Goal: Transaction & Acquisition: Purchase product/service

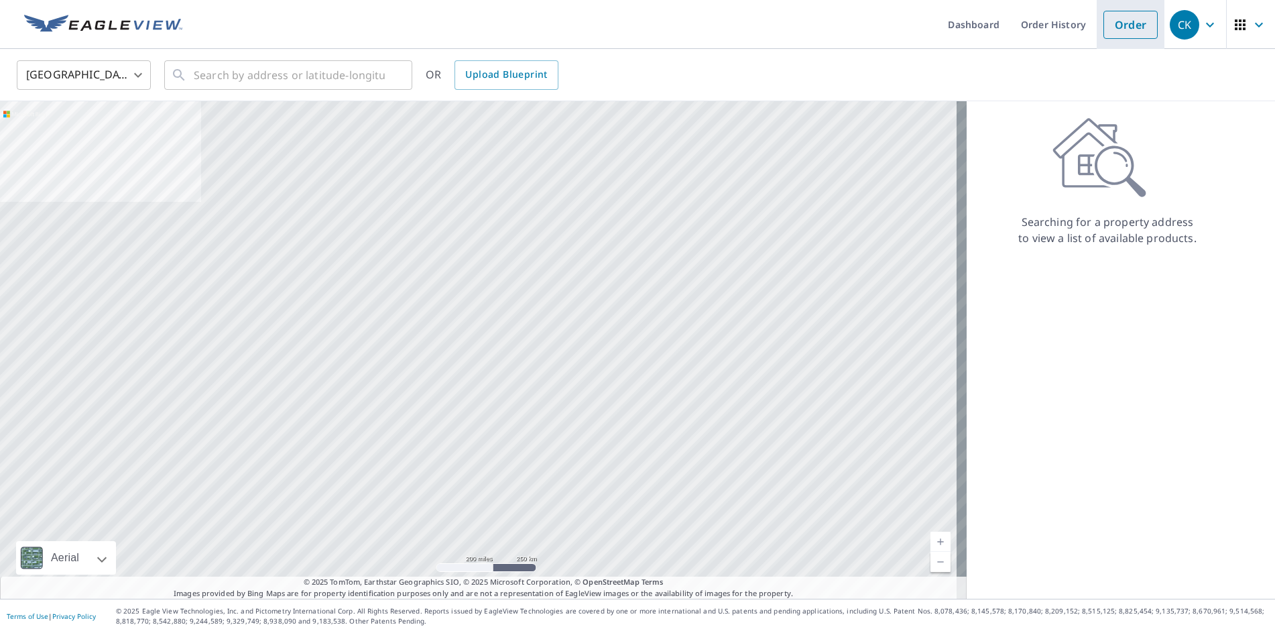
click at [1108, 27] on link "Order" at bounding box center [1131, 25] width 54 height 28
click at [200, 77] on input "text" at bounding box center [289, 75] width 191 height 38
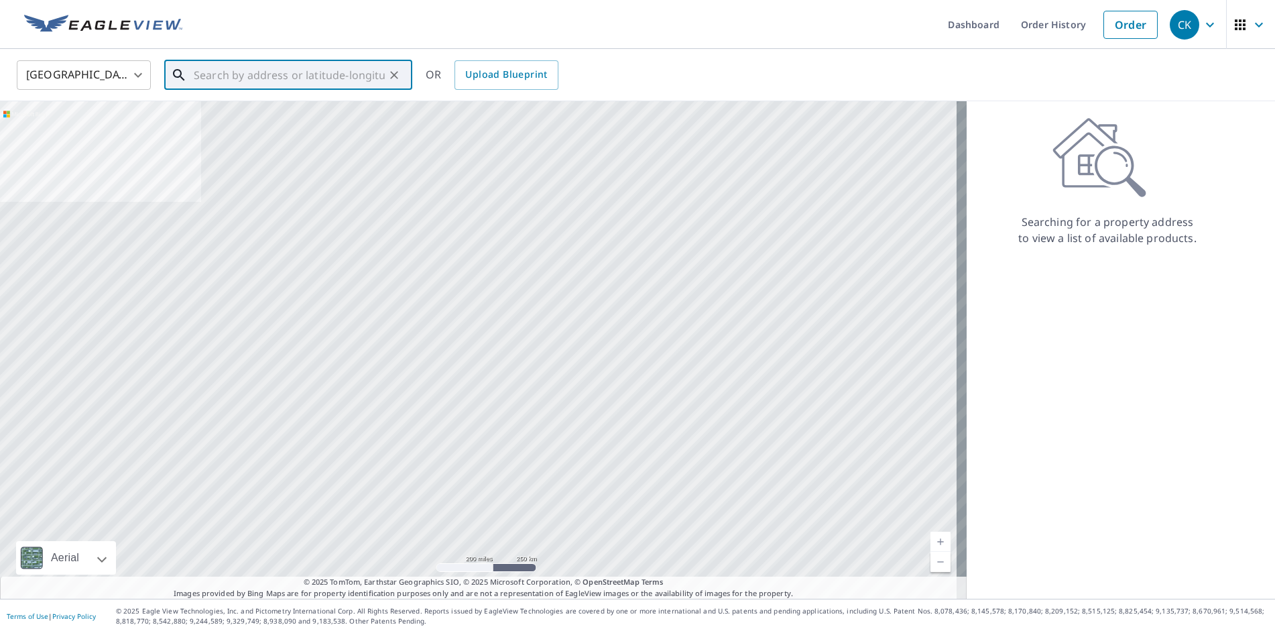
paste input "[STREET_ADDRESS]"
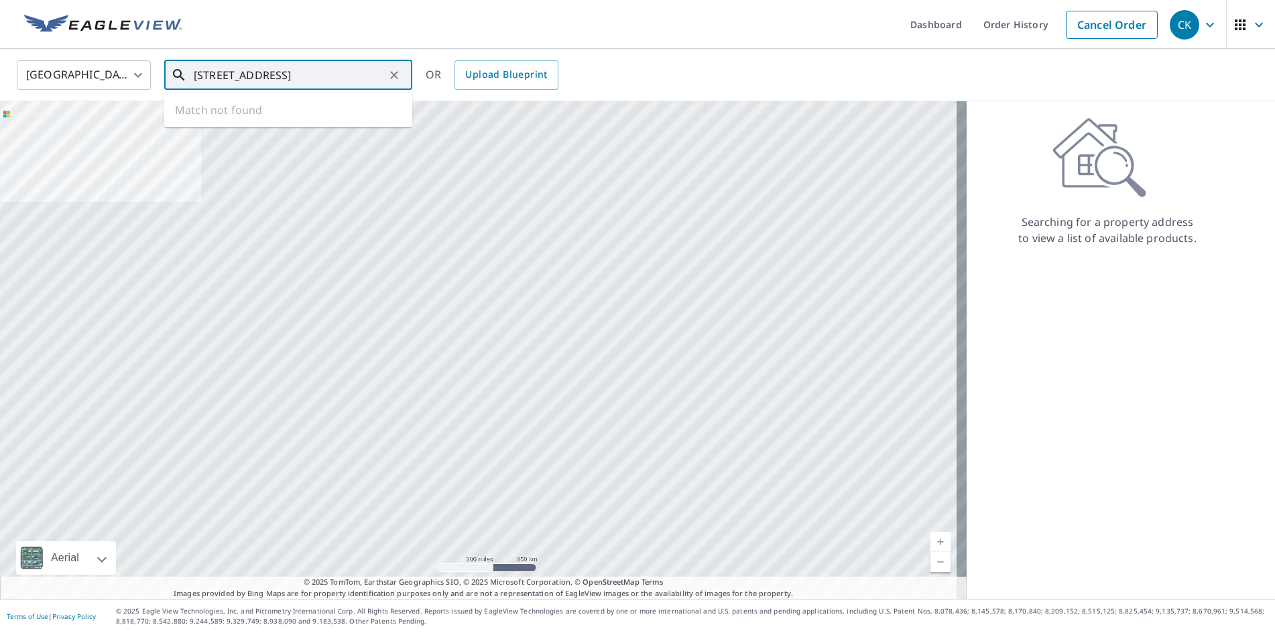
scroll to position [0, 32]
click at [309, 131] on p "[GEOGRAPHIC_DATA]" at bounding box center [296, 128] width 211 height 13
type input "[STREET_ADDRESS]"
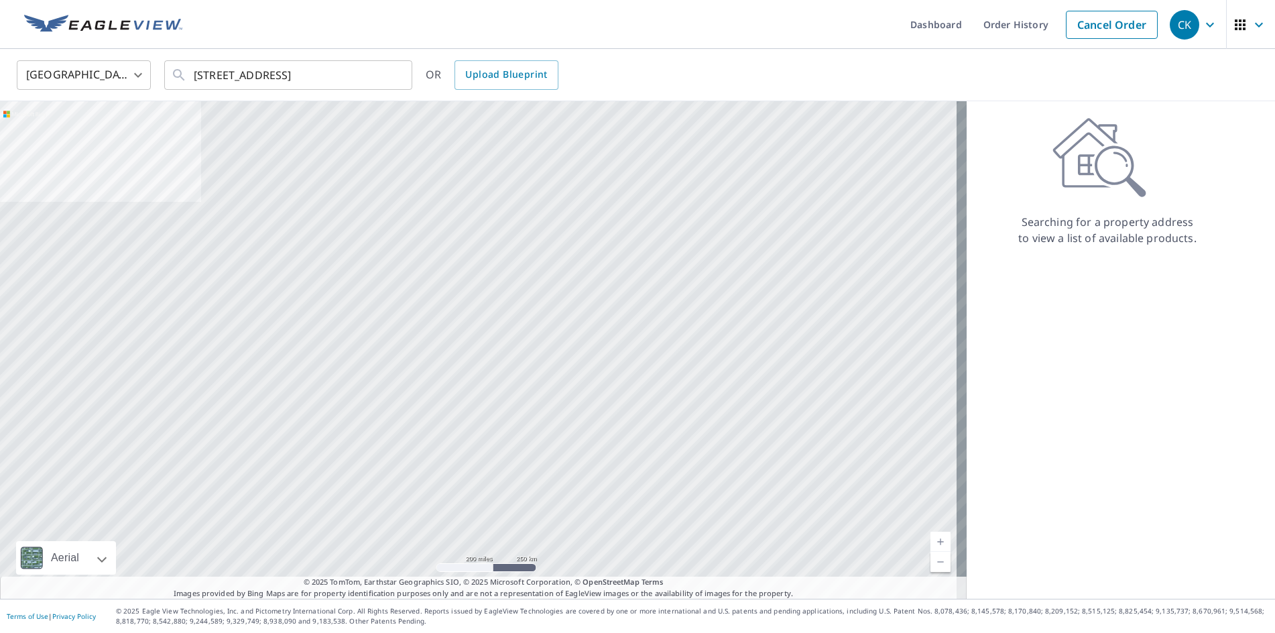
scroll to position [0, 0]
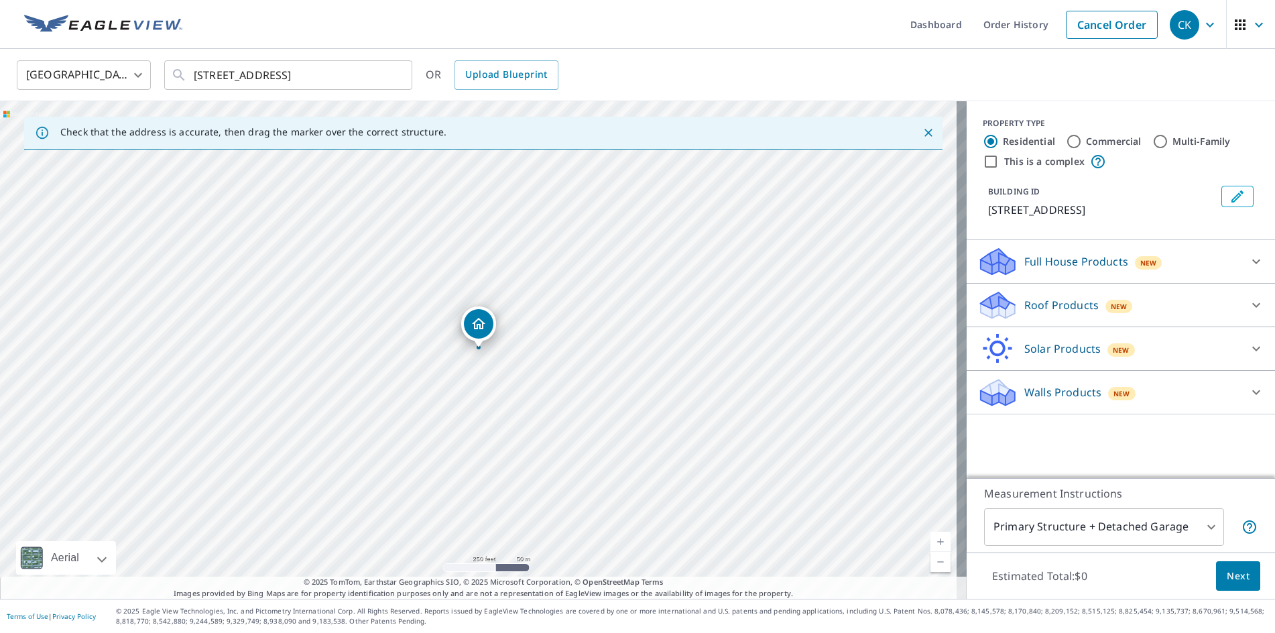
click at [1249, 270] on icon at bounding box center [1257, 261] width 16 height 16
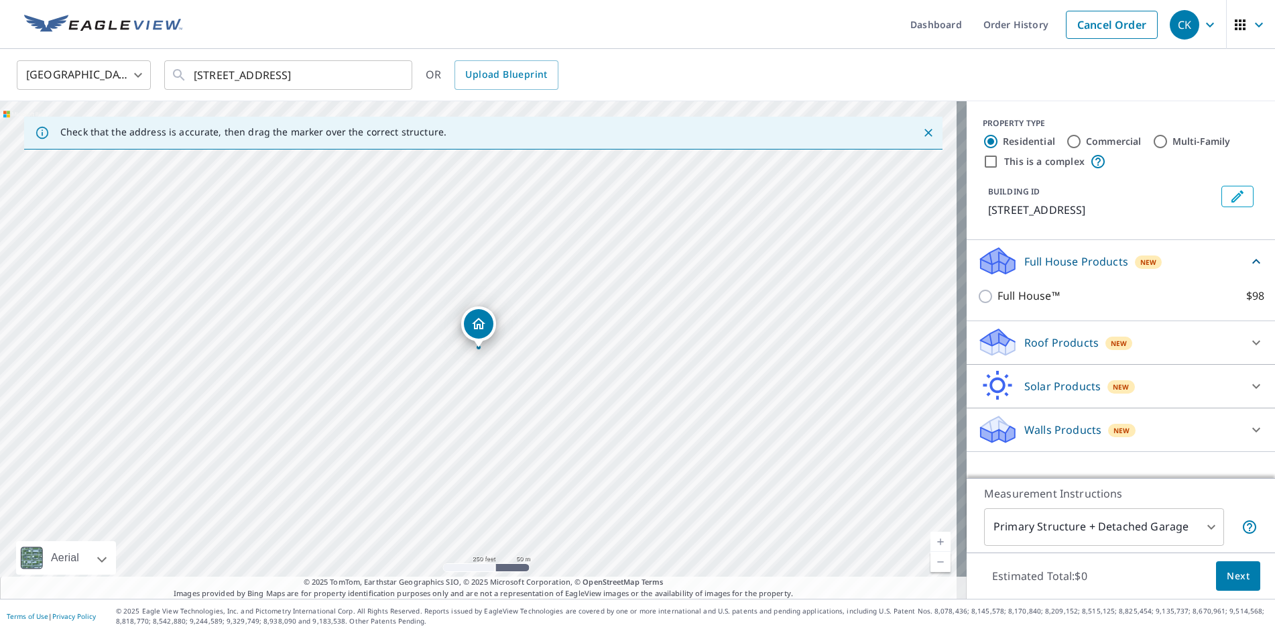
click at [1249, 270] on icon at bounding box center [1257, 261] width 16 height 16
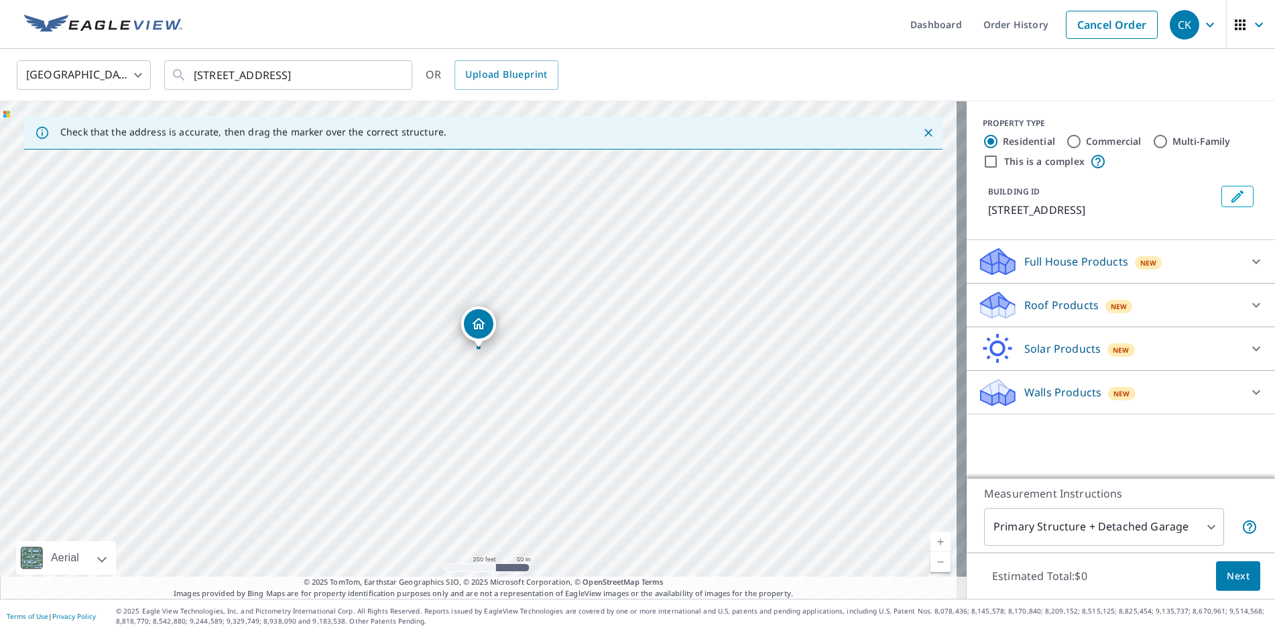
click at [1252, 270] on icon at bounding box center [1257, 261] width 16 height 16
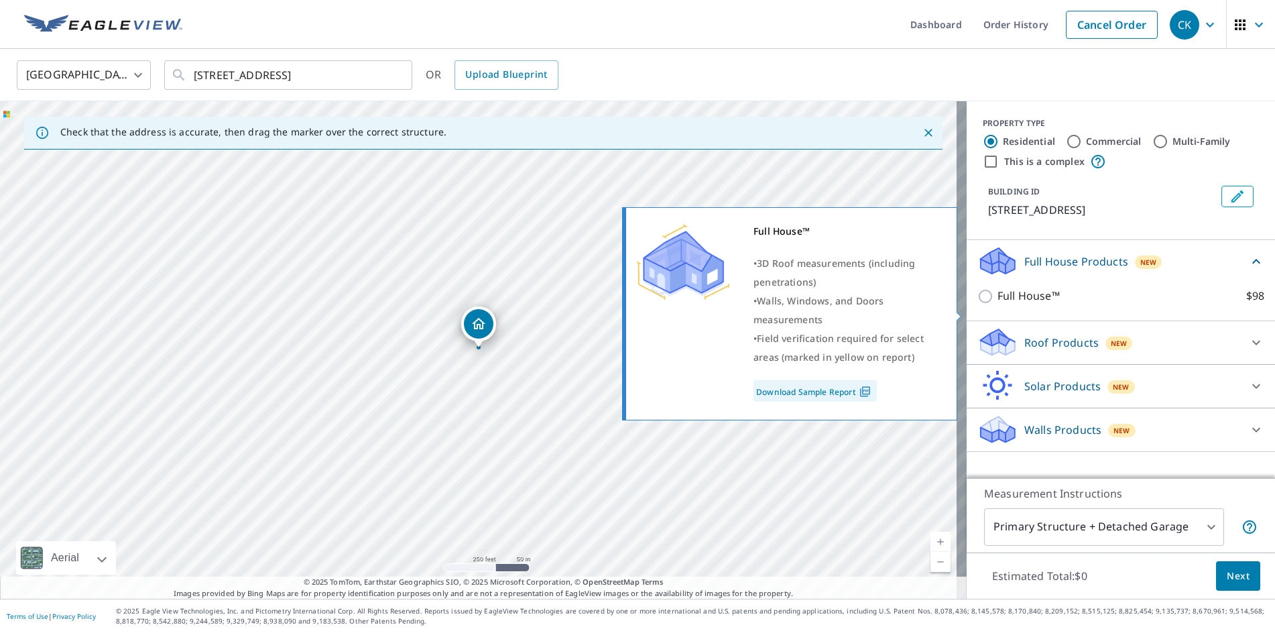
click at [978, 304] on input "Full House™ $98" at bounding box center [988, 296] width 20 height 16
checkbox input "true"
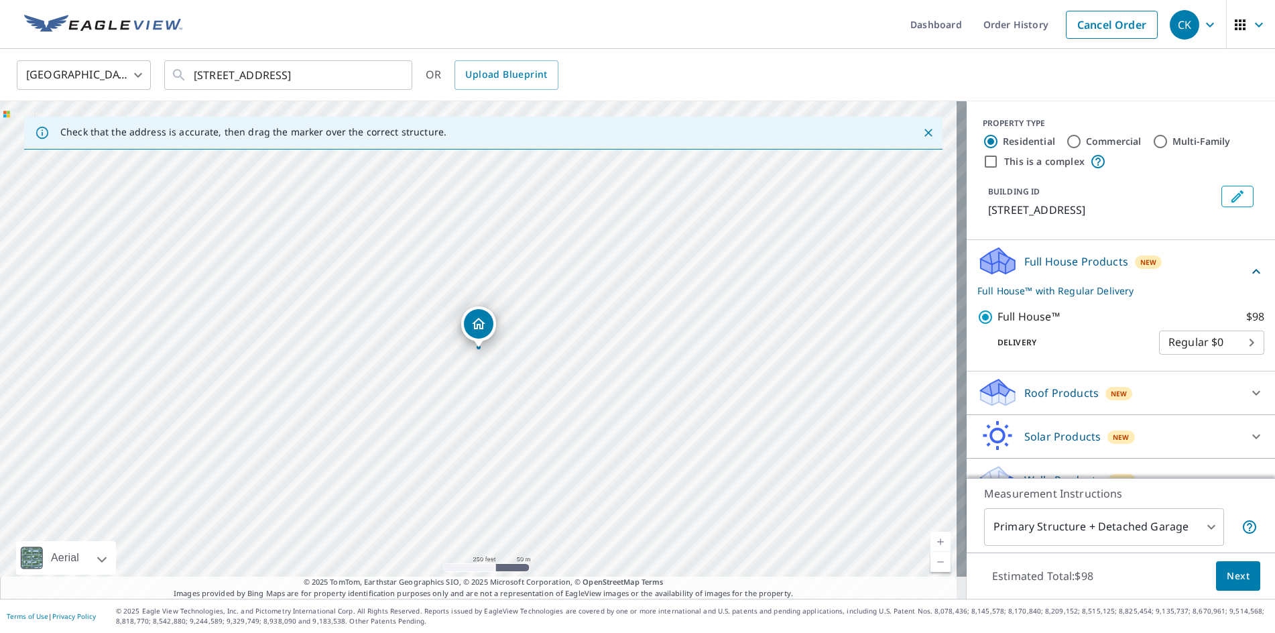
click at [1227, 576] on span "Next" at bounding box center [1238, 576] width 23 height 17
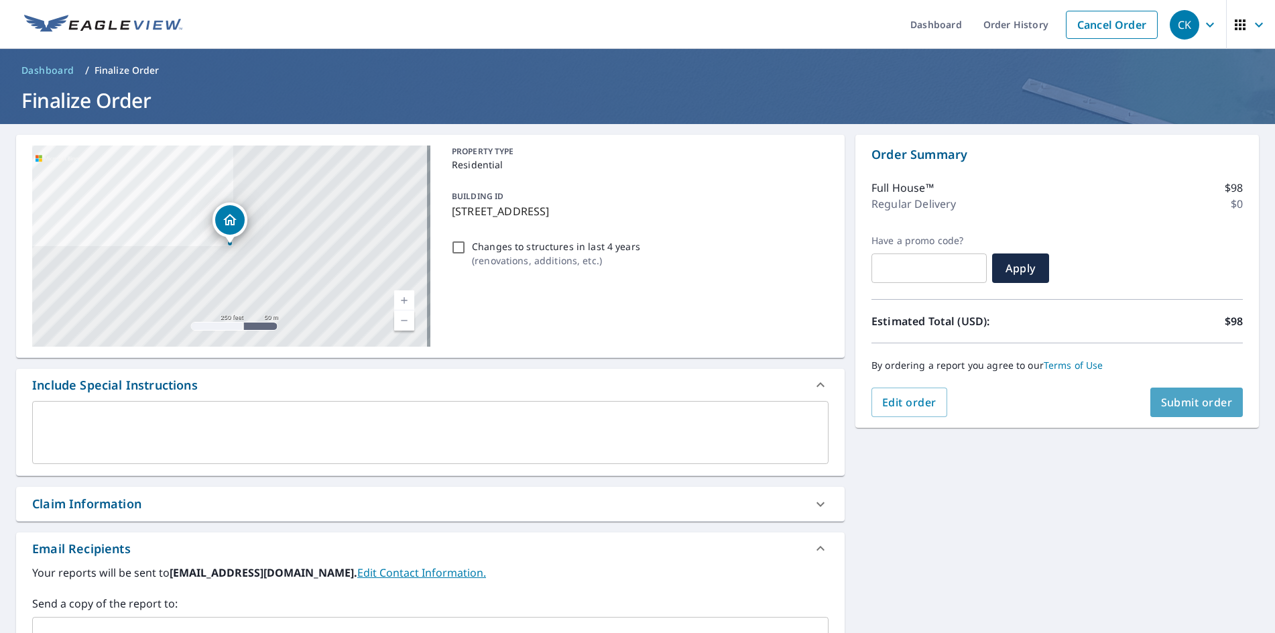
click at [1200, 404] on span "Submit order" at bounding box center [1197, 402] width 72 height 15
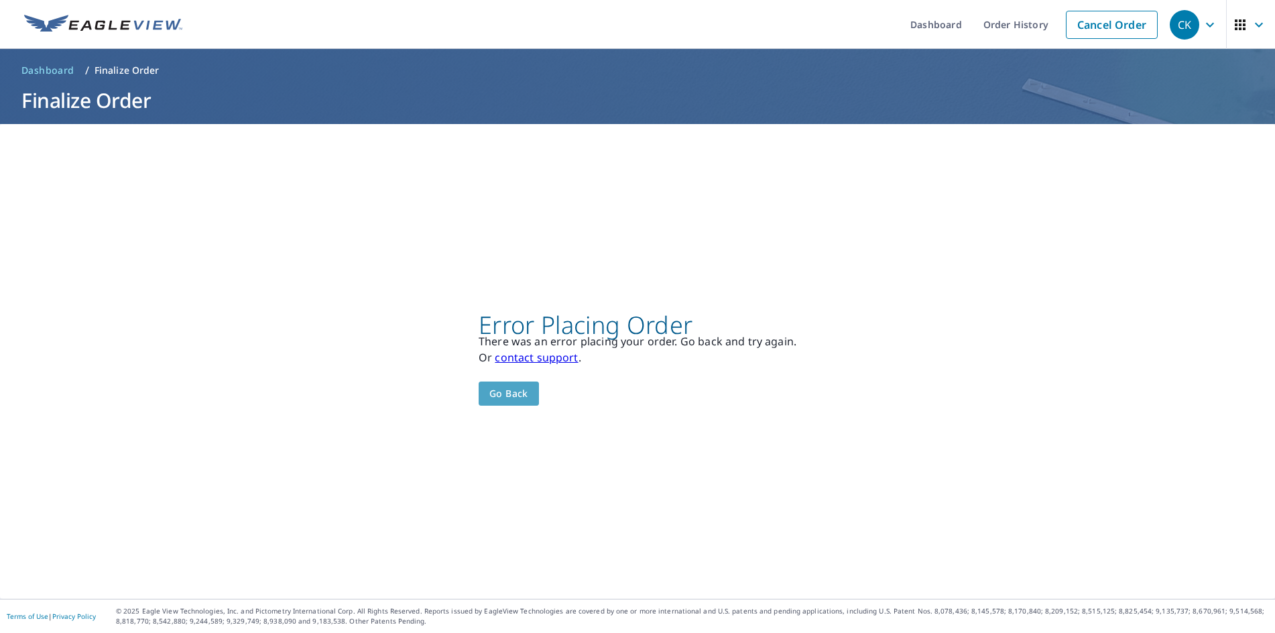
click at [510, 395] on span "Go back" at bounding box center [509, 394] width 39 height 17
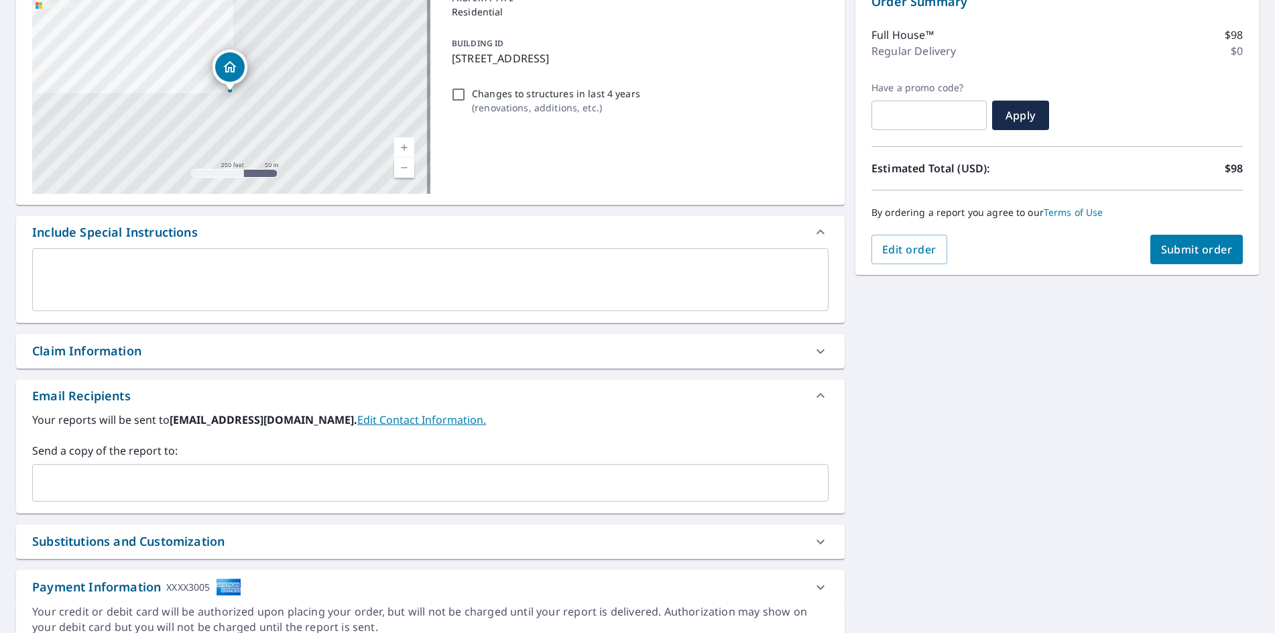
scroll to position [211, 0]
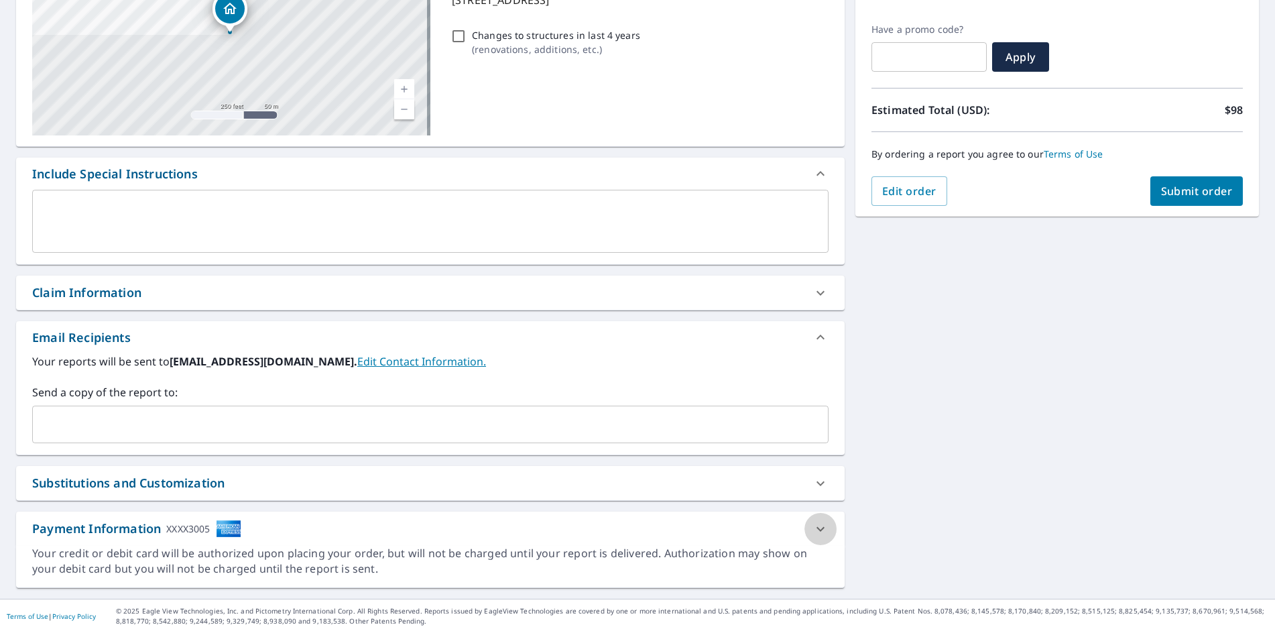
click at [817, 528] on icon at bounding box center [821, 528] width 8 height 5
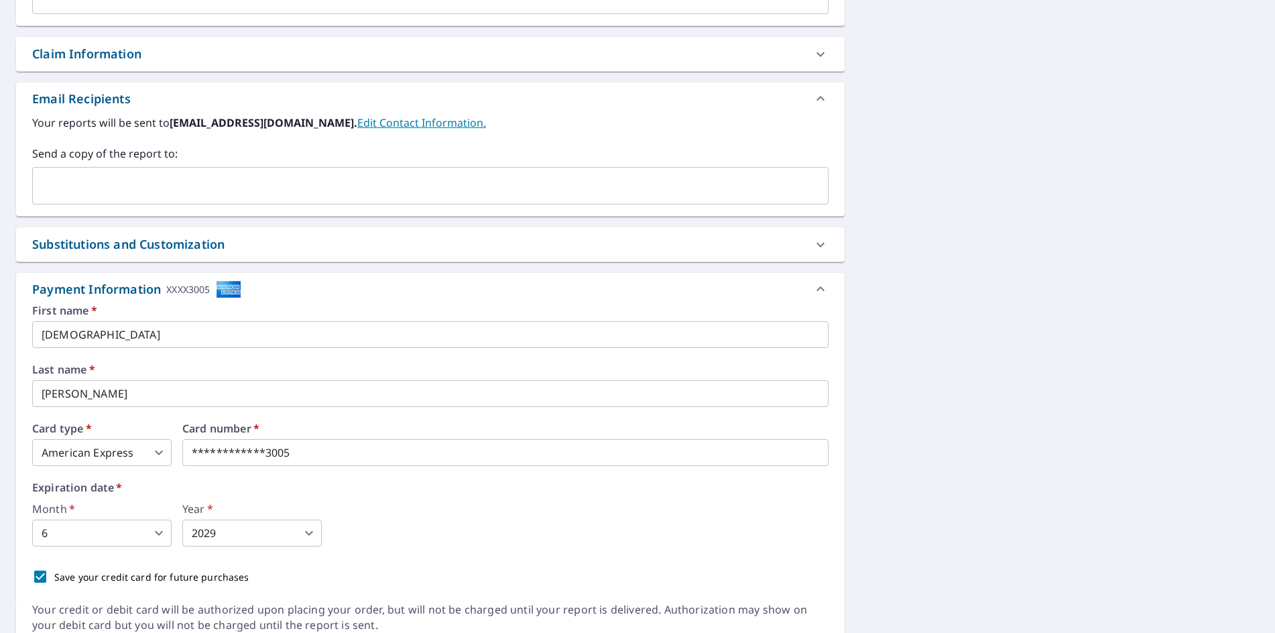
scroll to position [479, 0]
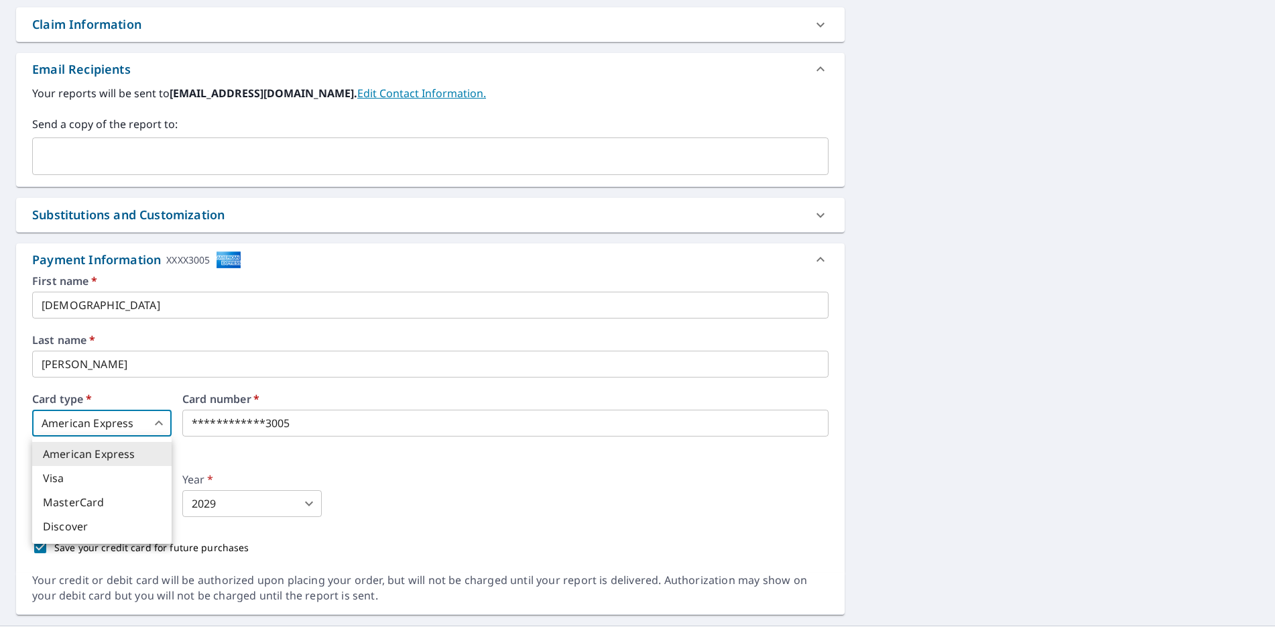
click at [154, 422] on body "CK CK Dashboard Order History Cancel Order CK Dashboard / Finalize Order Finali…" at bounding box center [637, 316] width 1275 height 633
click at [128, 473] on li "Visa" at bounding box center [101, 478] width 139 height 24
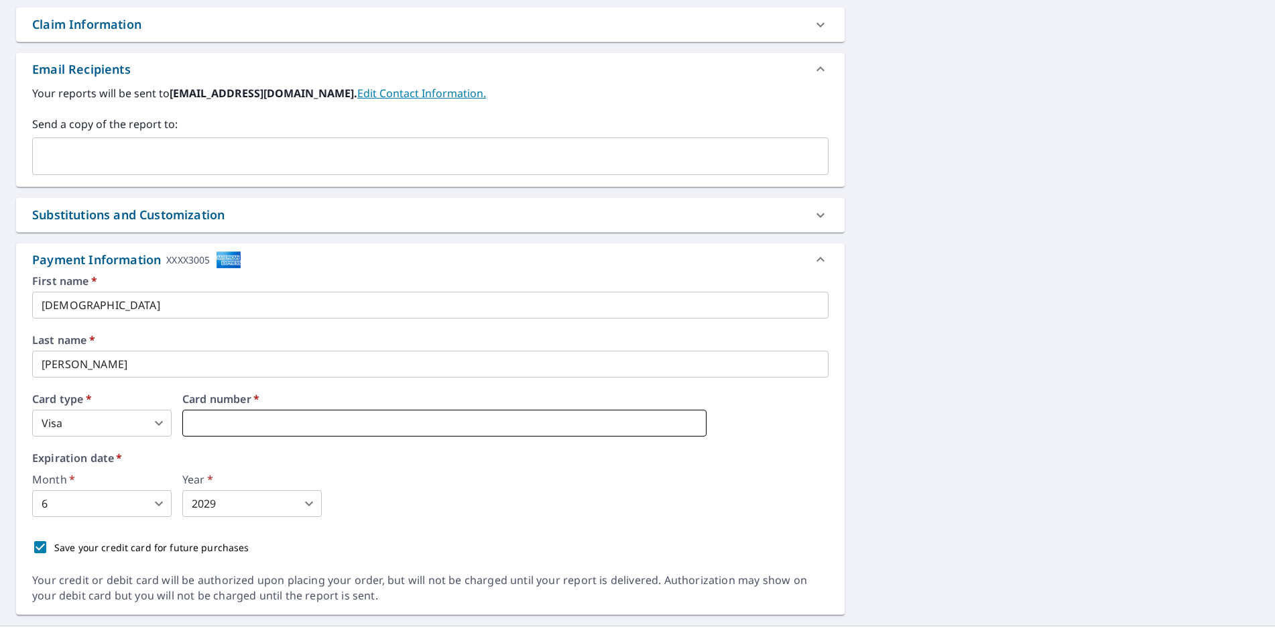
type input "3"
click at [163, 501] on body "CK CK Dashboard Order History Cancel Order CK Dashboard / Finalize Order Finali…" at bounding box center [637, 316] width 1275 height 633
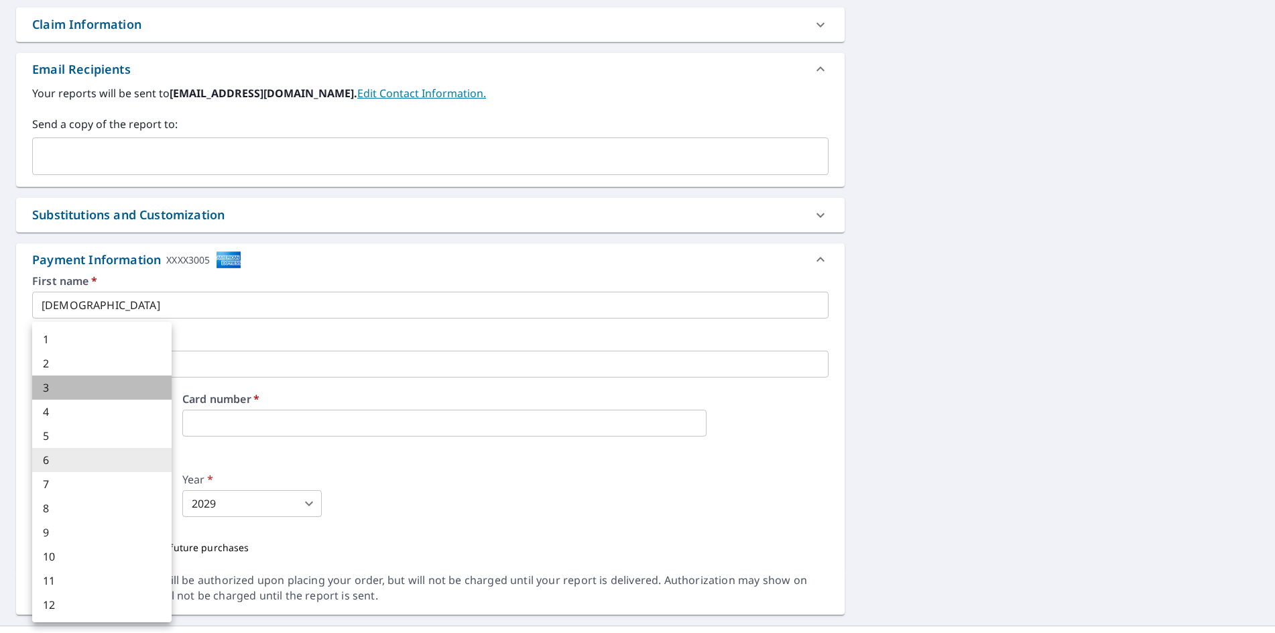
click at [118, 396] on li "3" at bounding box center [101, 388] width 139 height 24
type input "3"
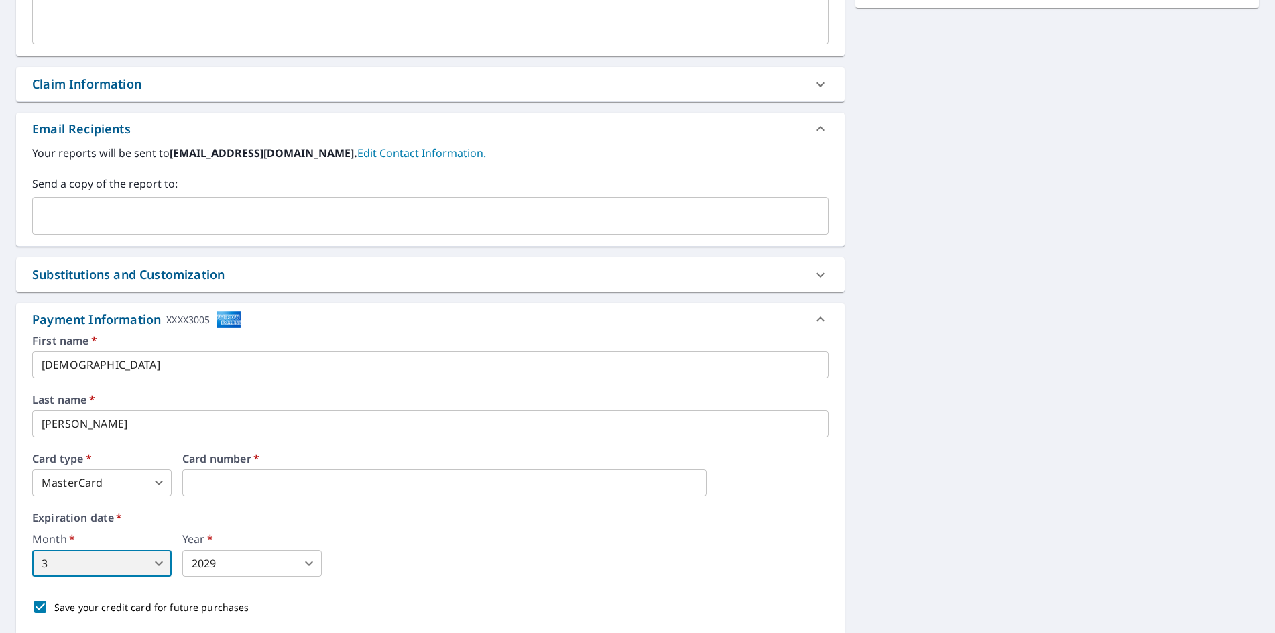
scroll to position [439, 0]
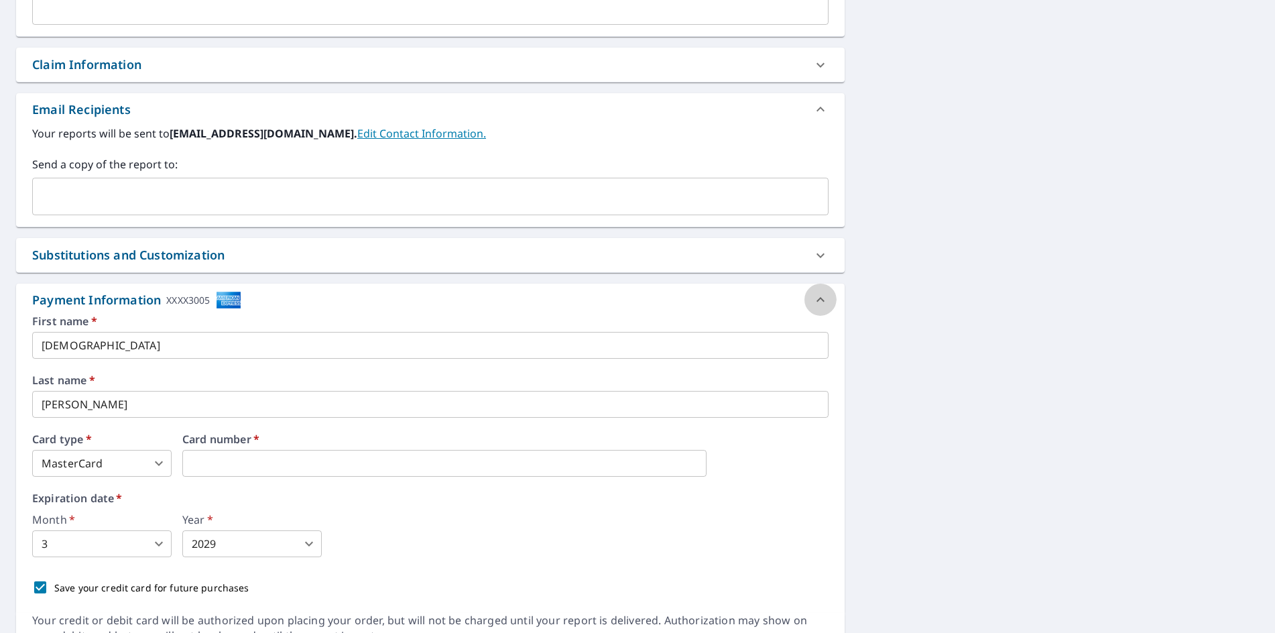
click at [813, 297] on icon at bounding box center [821, 300] width 16 height 16
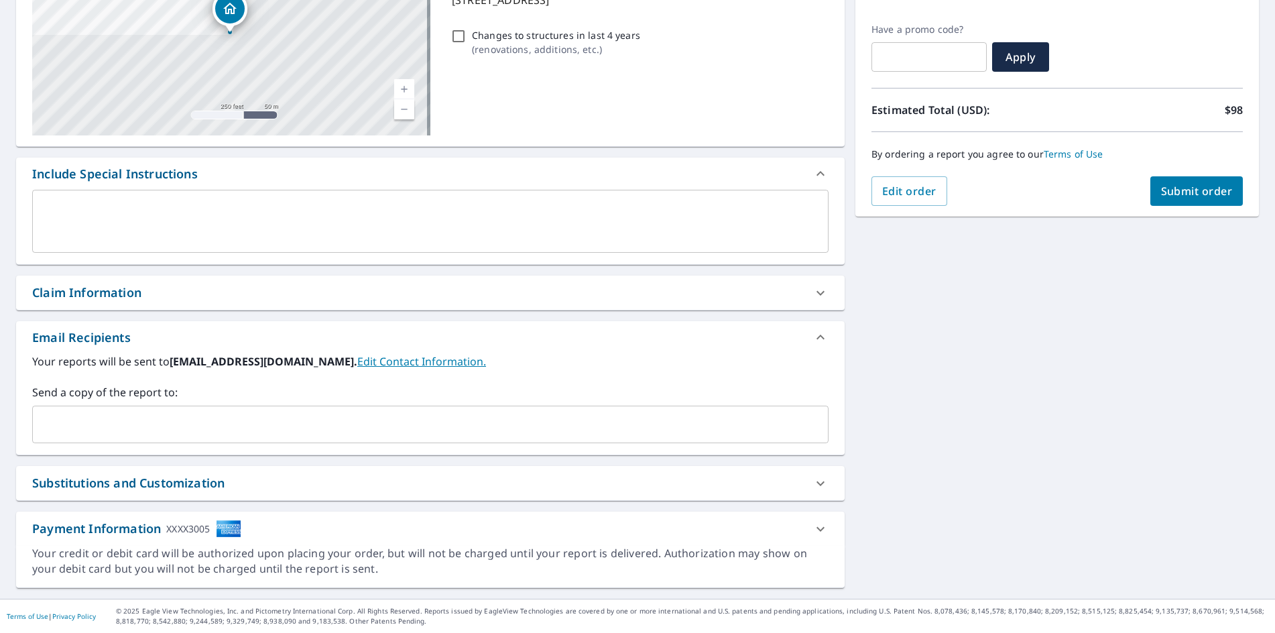
scroll to position [211, 0]
click at [813, 524] on icon at bounding box center [821, 529] width 16 height 16
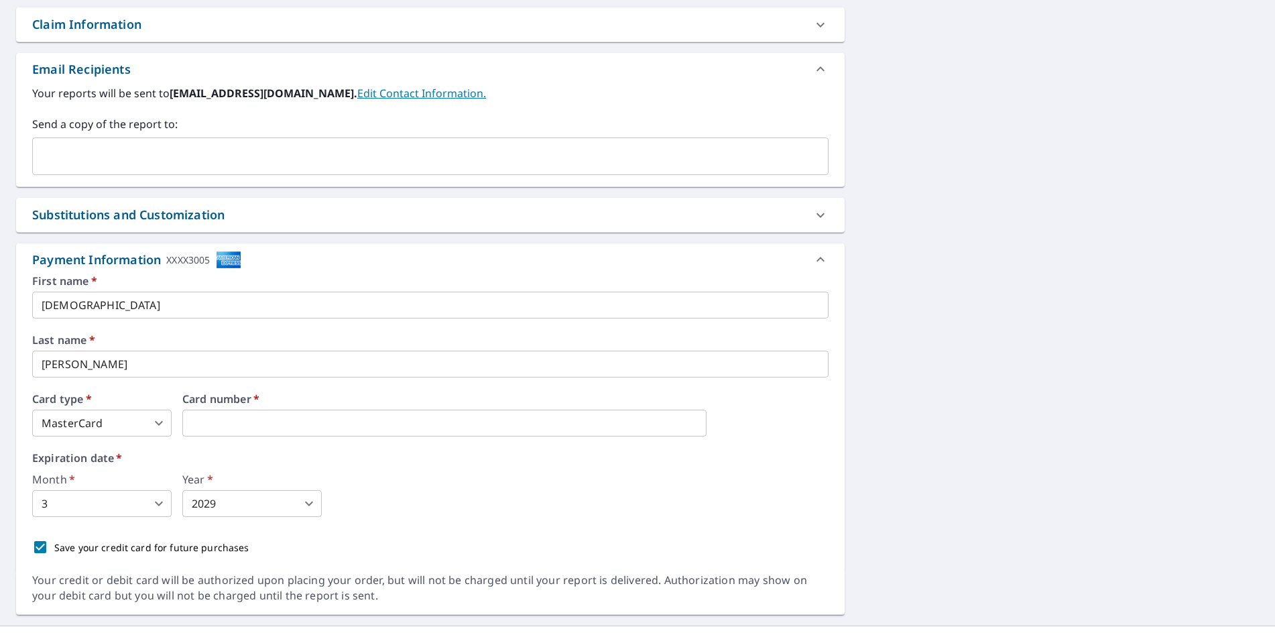
scroll to position [506, 0]
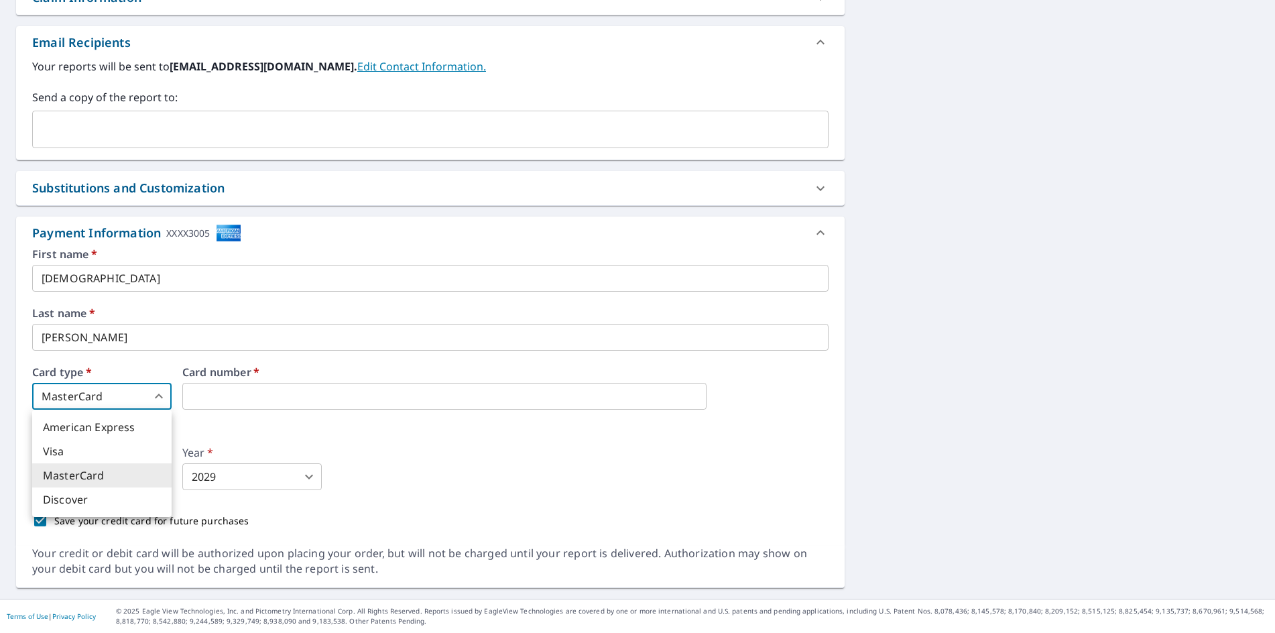
click at [159, 392] on body "CK CK Dashboard Order History Cancel Order CK Dashboard / Finalize Order Finali…" at bounding box center [637, 316] width 1275 height 633
click at [135, 447] on li "Visa" at bounding box center [101, 451] width 139 height 24
type input "2"
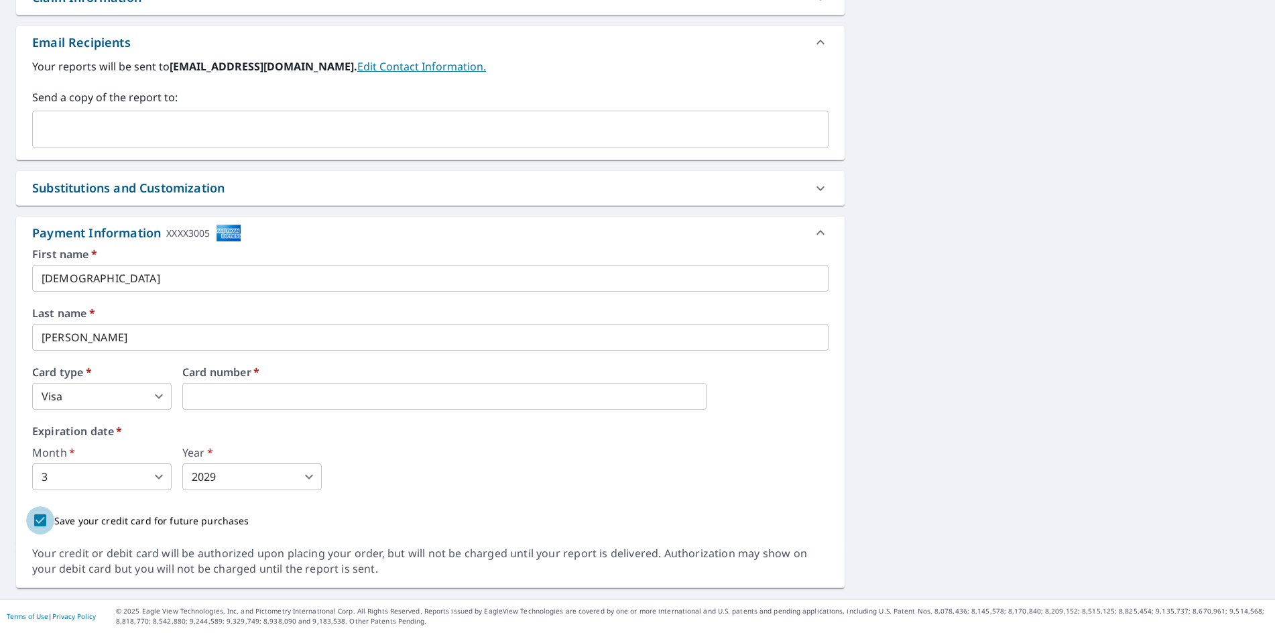
click at [34, 519] on input "Save your credit card for future purchases" at bounding box center [40, 520] width 28 height 28
click at [36, 519] on input "Save your credit card for future purchases" at bounding box center [40, 520] width 28 height 28
checkbox input "true"
click at [592, 465] on div "Month   * 3 3 ​ Year   * 2029 2029 ​" at bounding box center [430, 468] width 797 height 43
click at [817, 231] on icon at bounding box center [821, 233] width 16 height 16
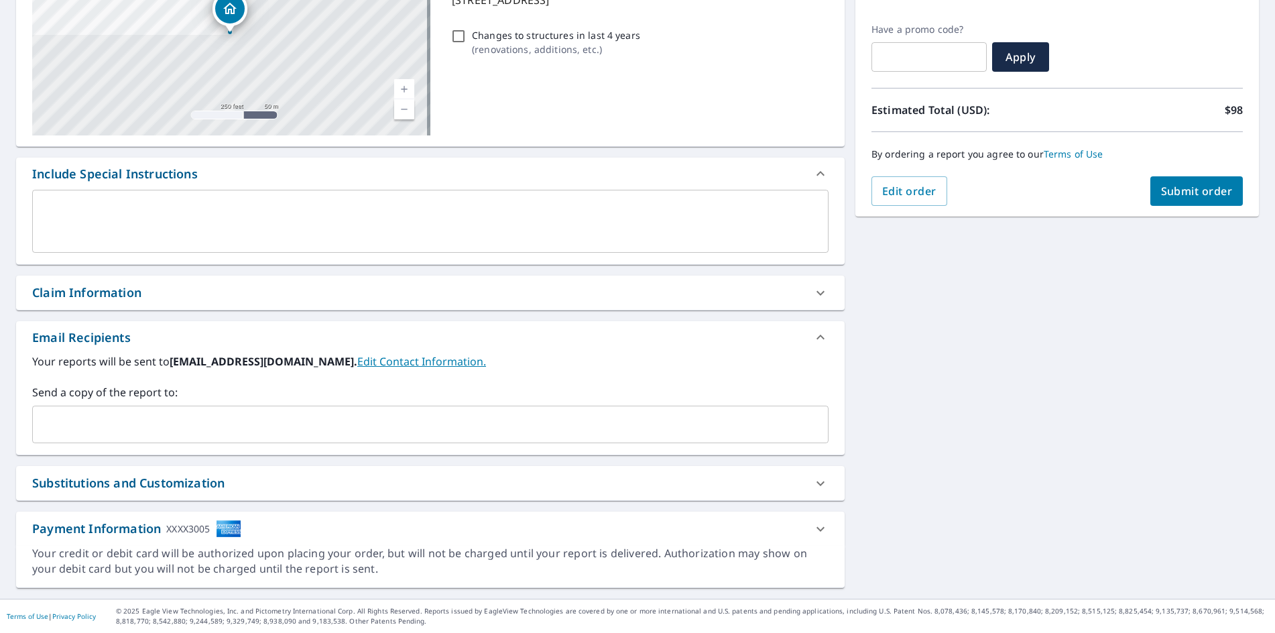
scroll to position [211, 0]
click at [1178, 181] on button "Submit order" at bounding box center [1197, 191] width 93 height 30
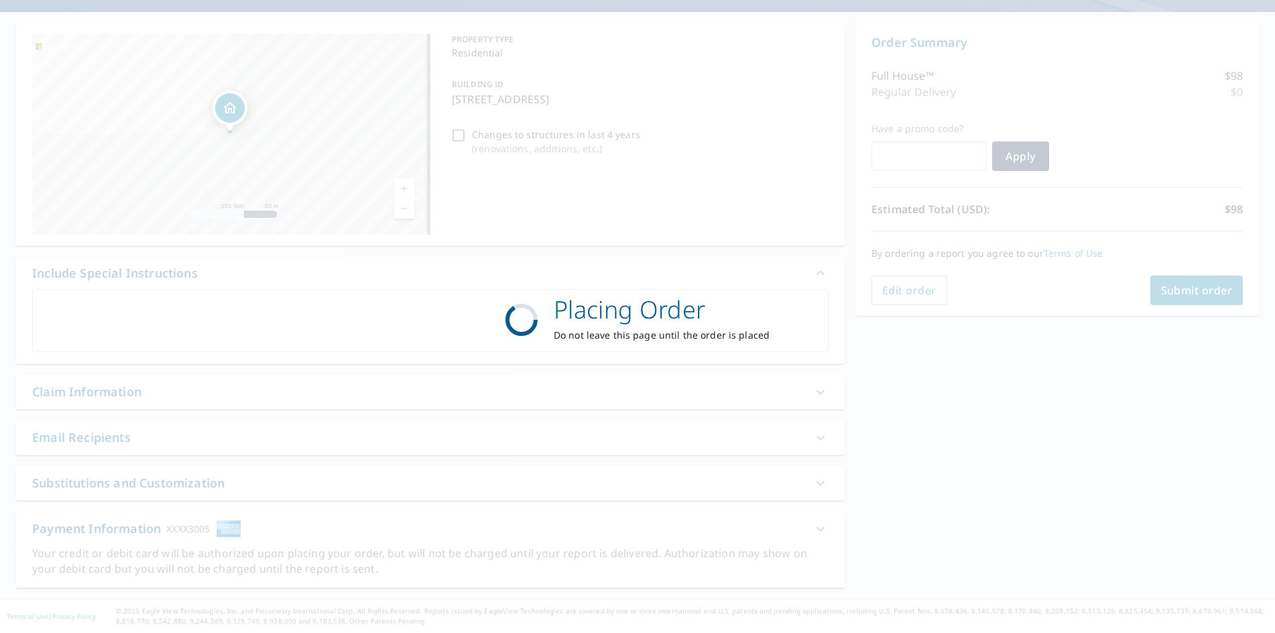
scroll to position [112, 0]
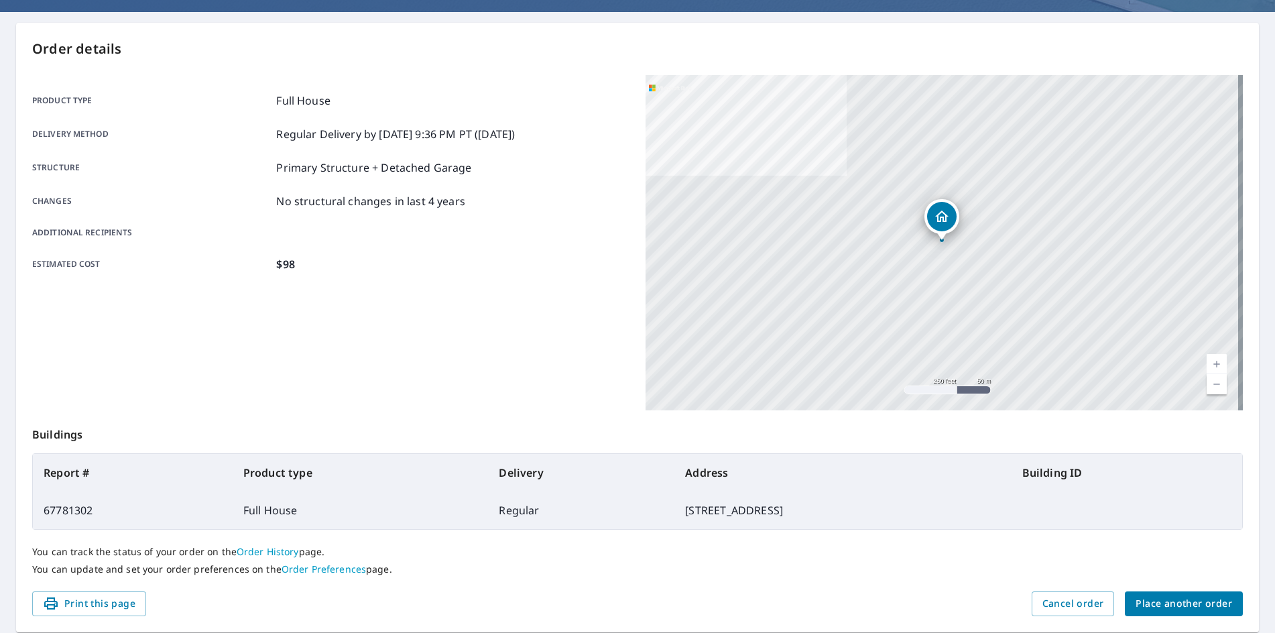
scroll to position [156, 0]
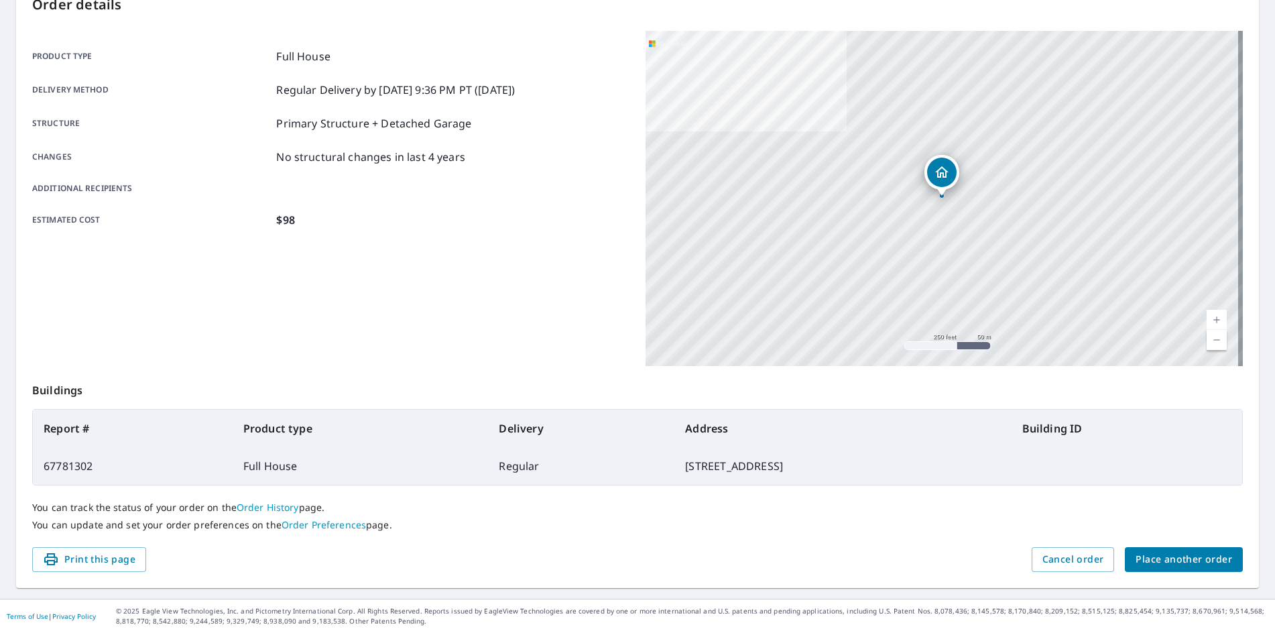
click at [1163, 559] on span "Place another order" at bounding box center [1184, 559] width 97 height 17
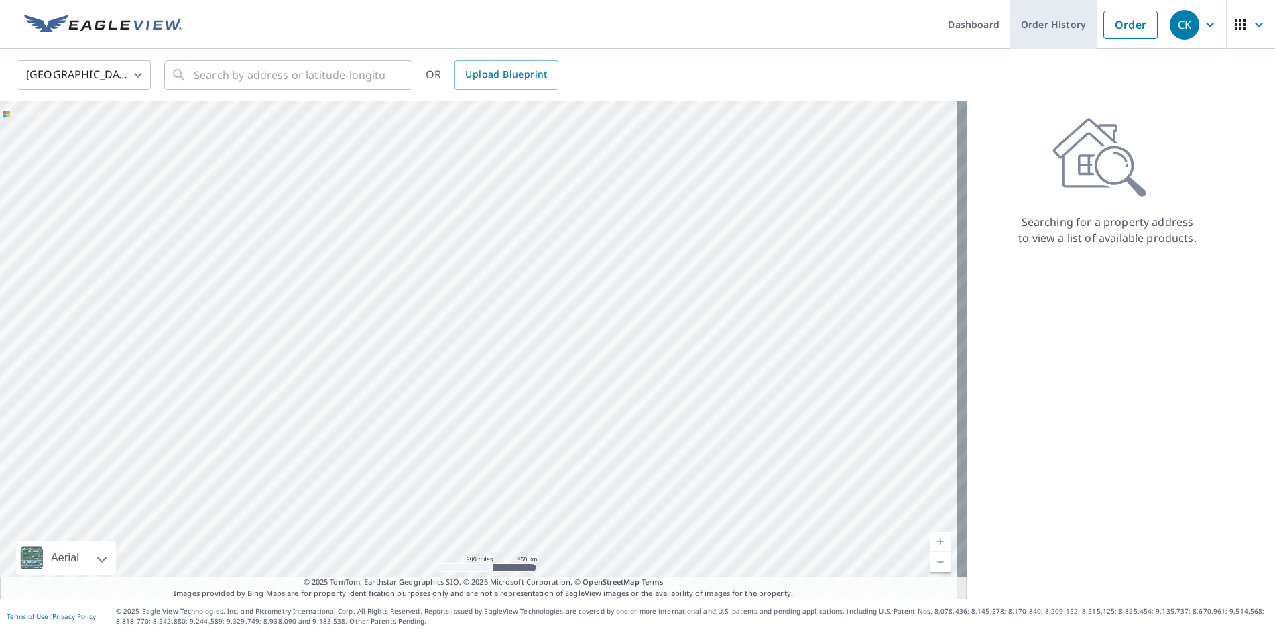
click at [1062, 29] on link "Order History" at bounding box center [1054, 24] width 87 height 49
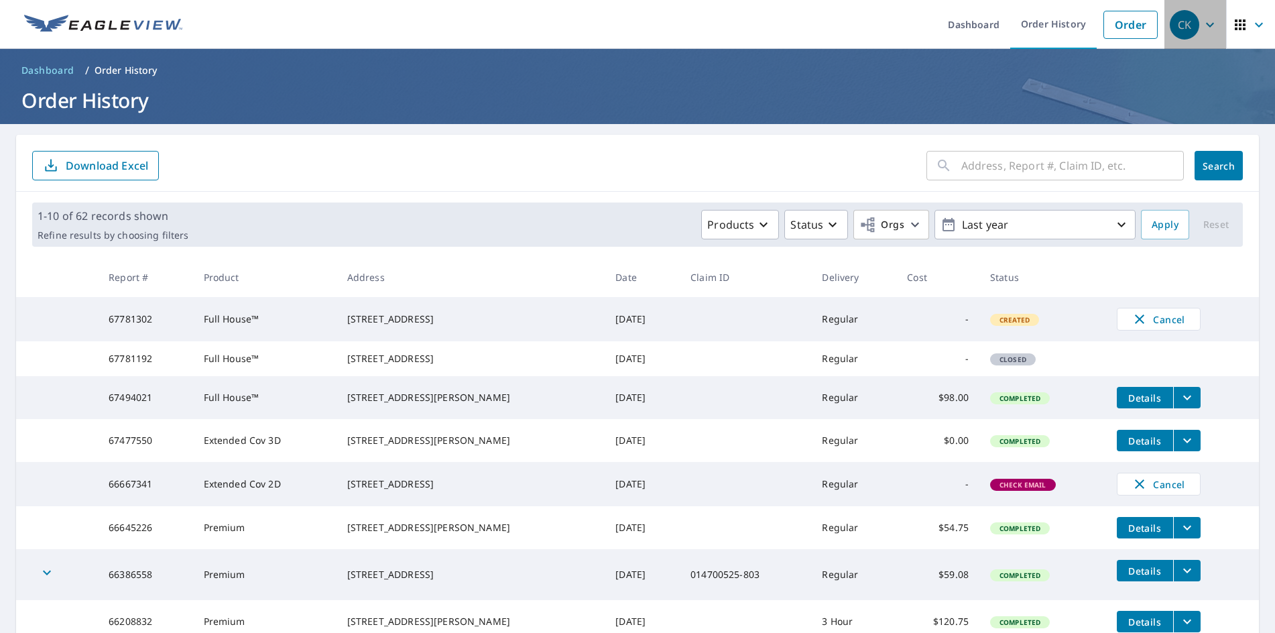
click at [1202, 27] on icon "button" at bounding box center [1210, 25] width 16 height 16
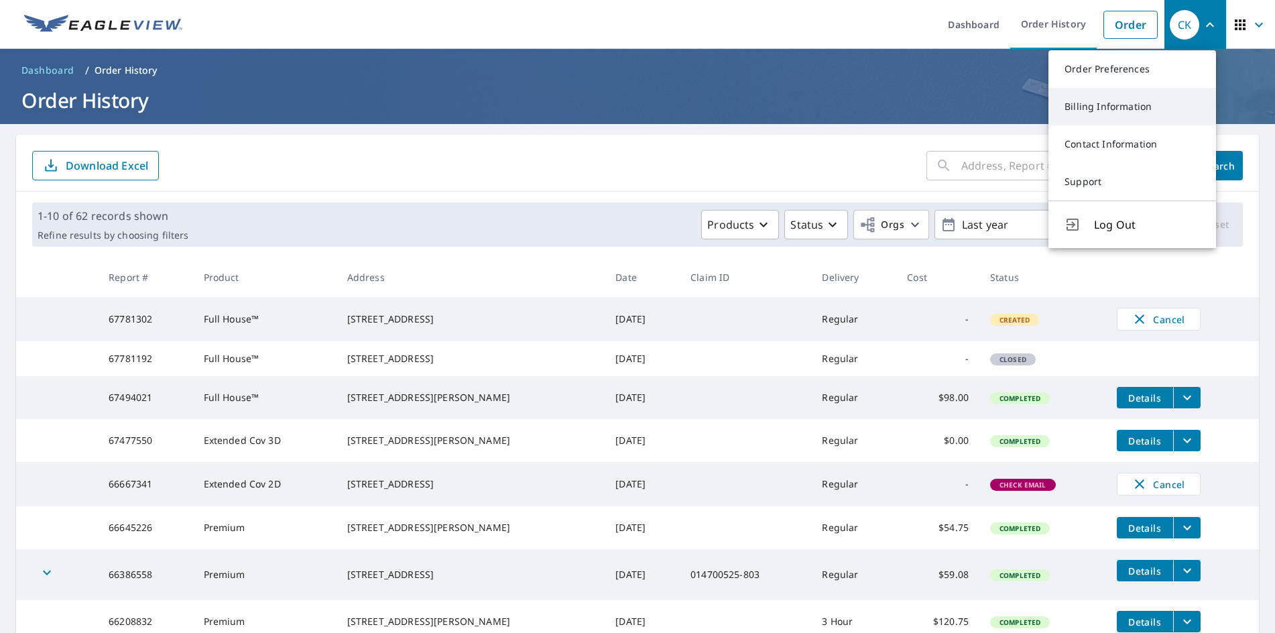
click at [1135, 105] on link "Billing Information" at bounding box center [1133, 107] width 168 height 38
